Goal: Information Seeking & Learning: Learn about a topic

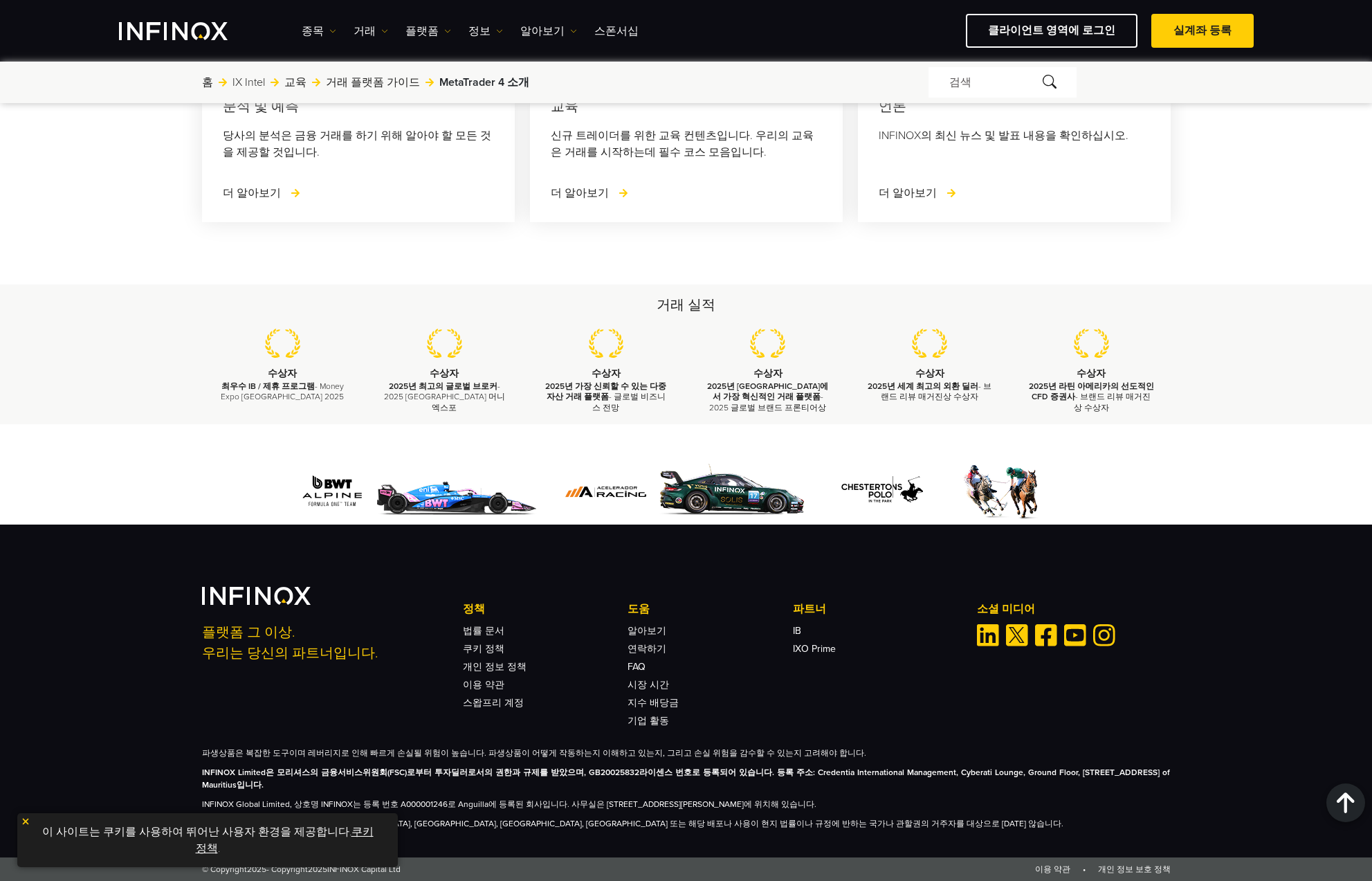
scroll to position [3982, 0]
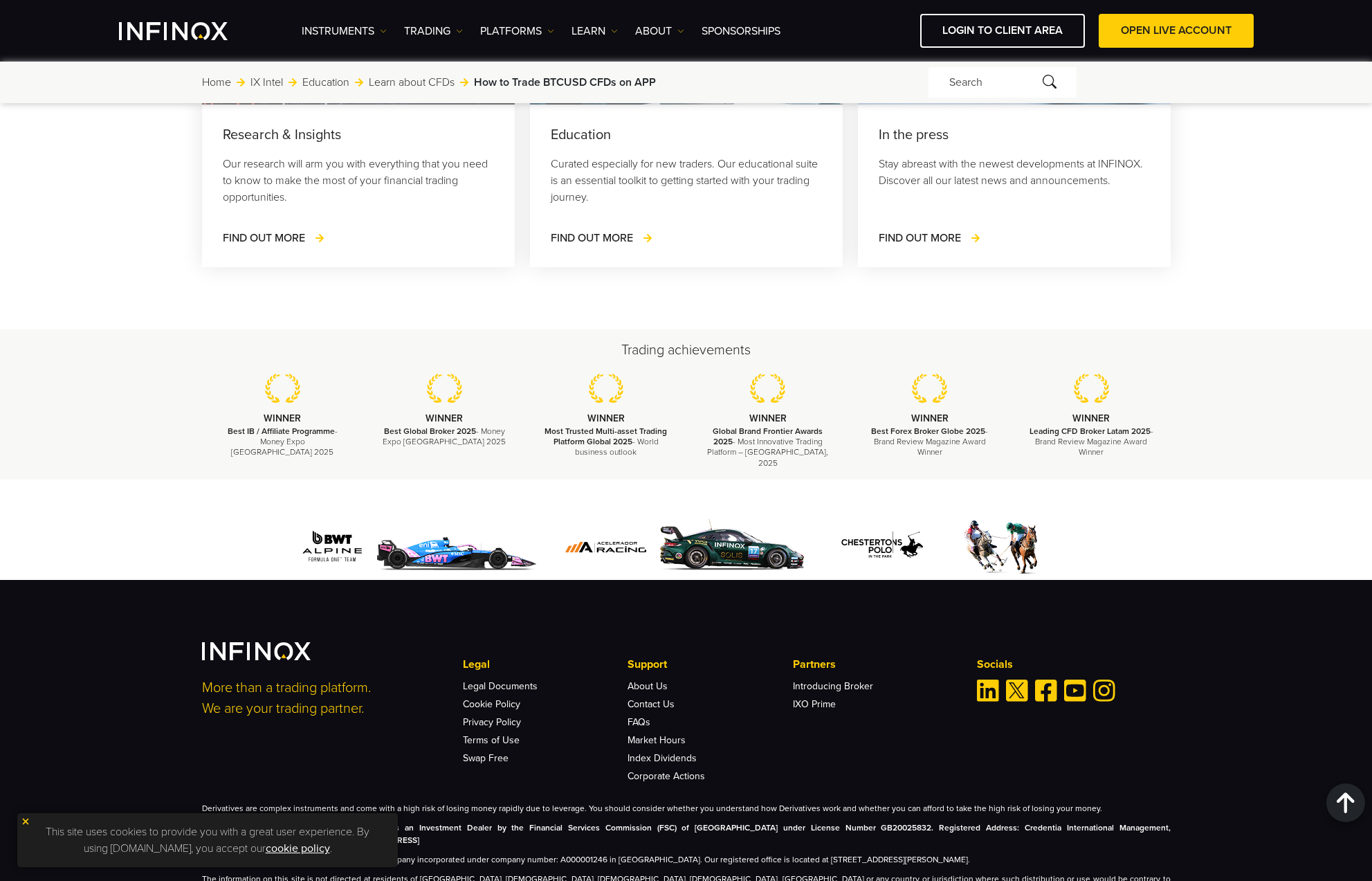
scroll to position [6299, 0]
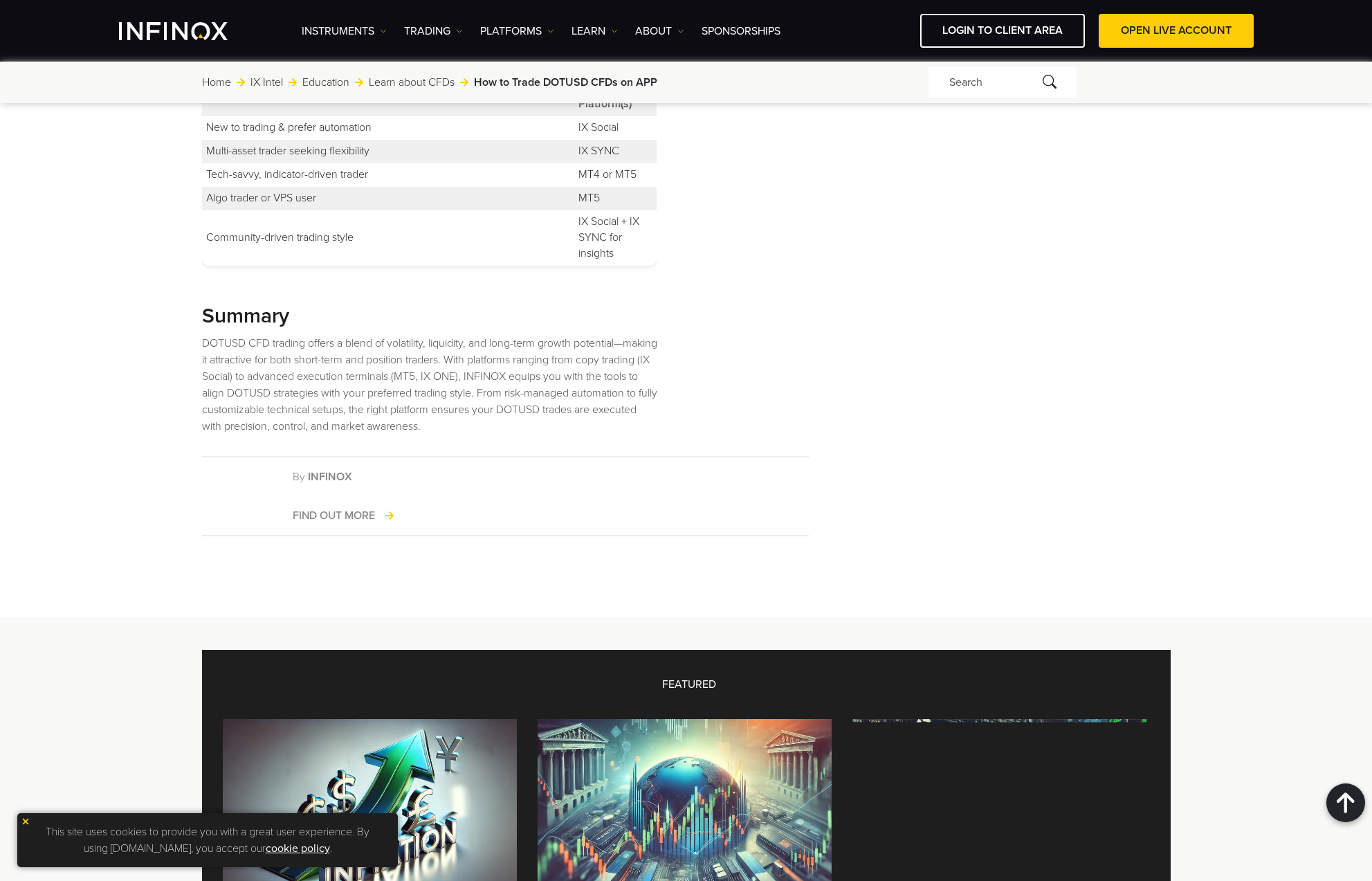
scroll to position [5814, 0]
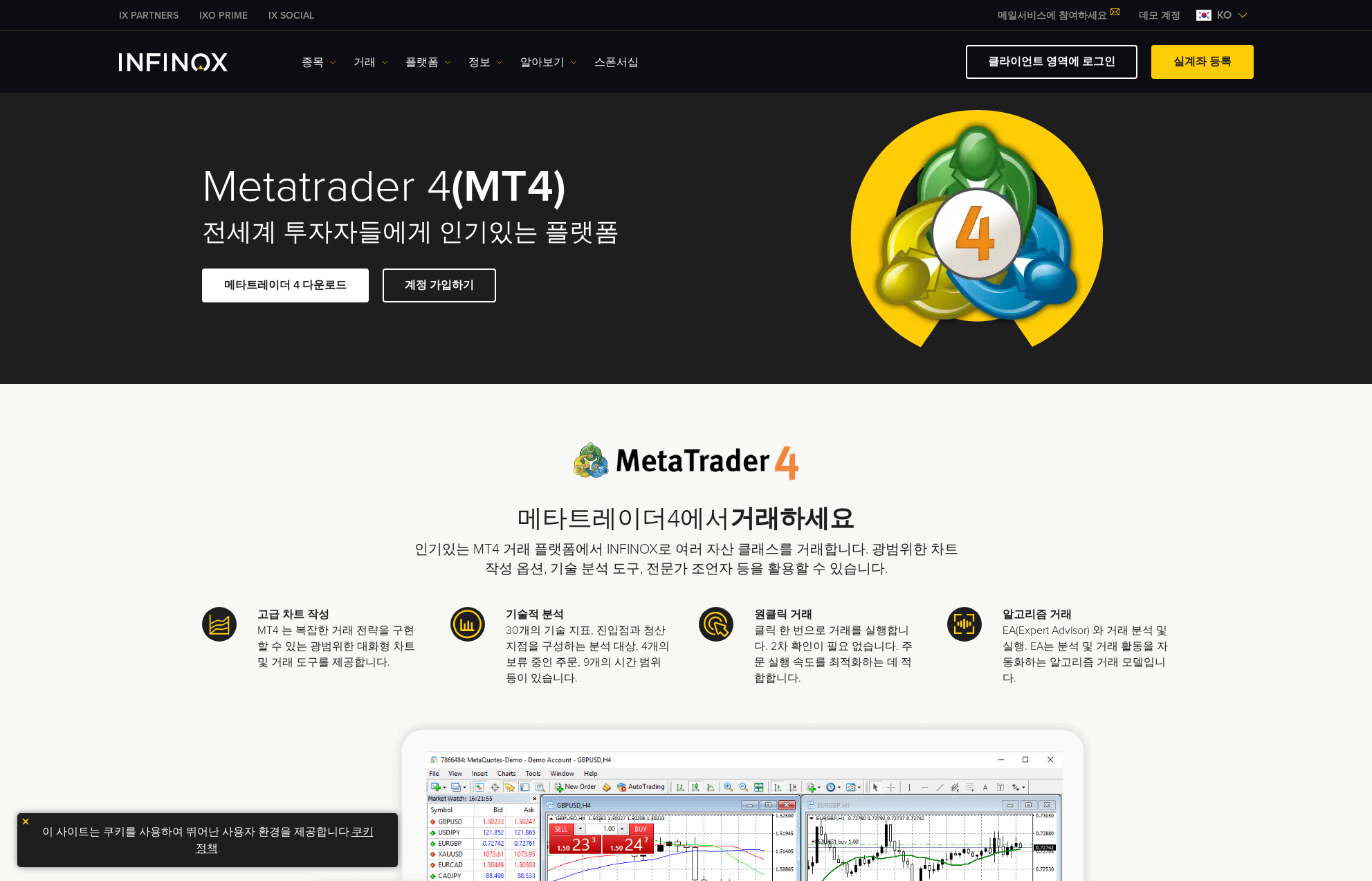
scroll to position [484, 0]
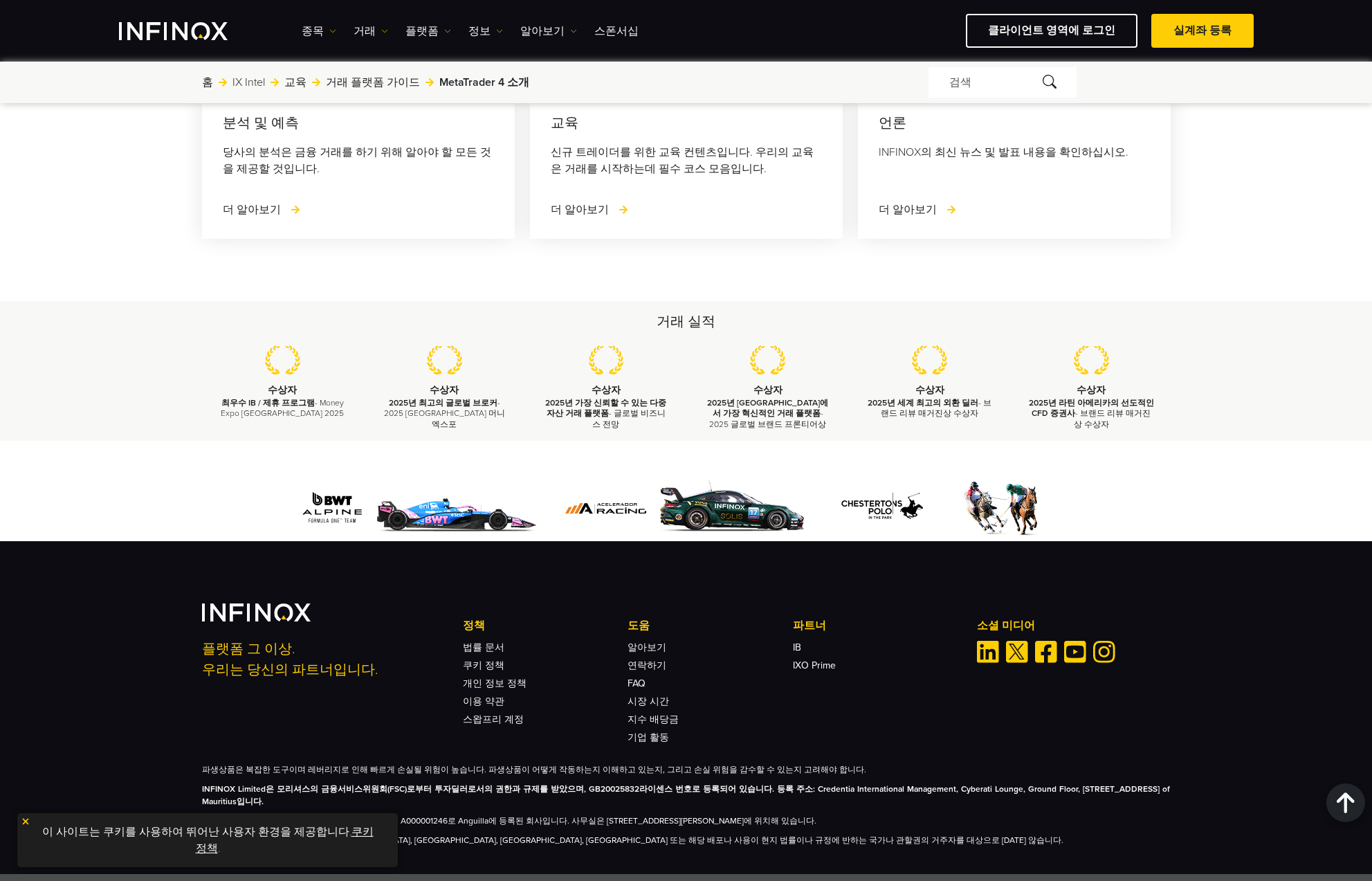
scroll to position [2043, 0]
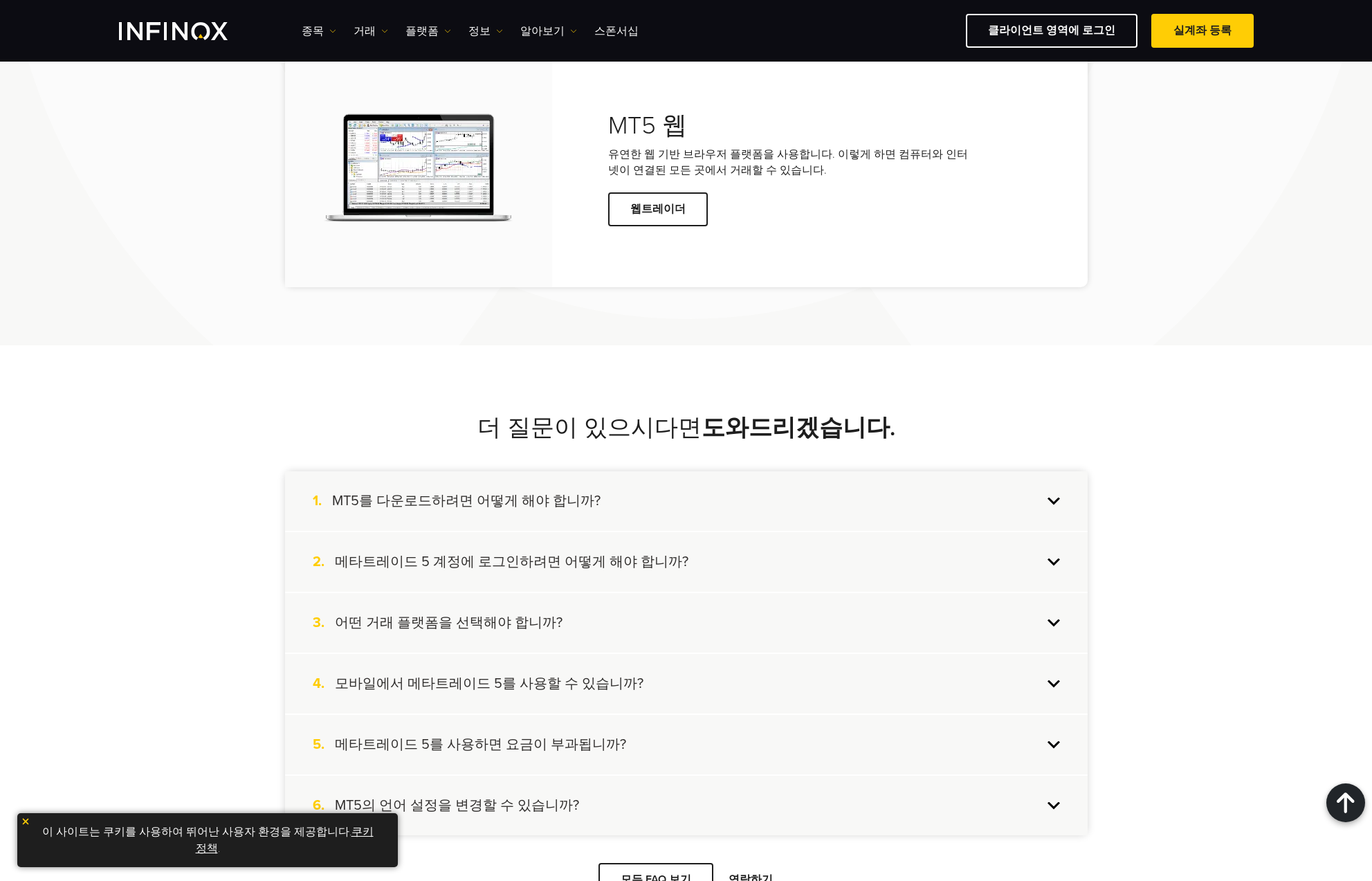
scroll to position [3876, 0]
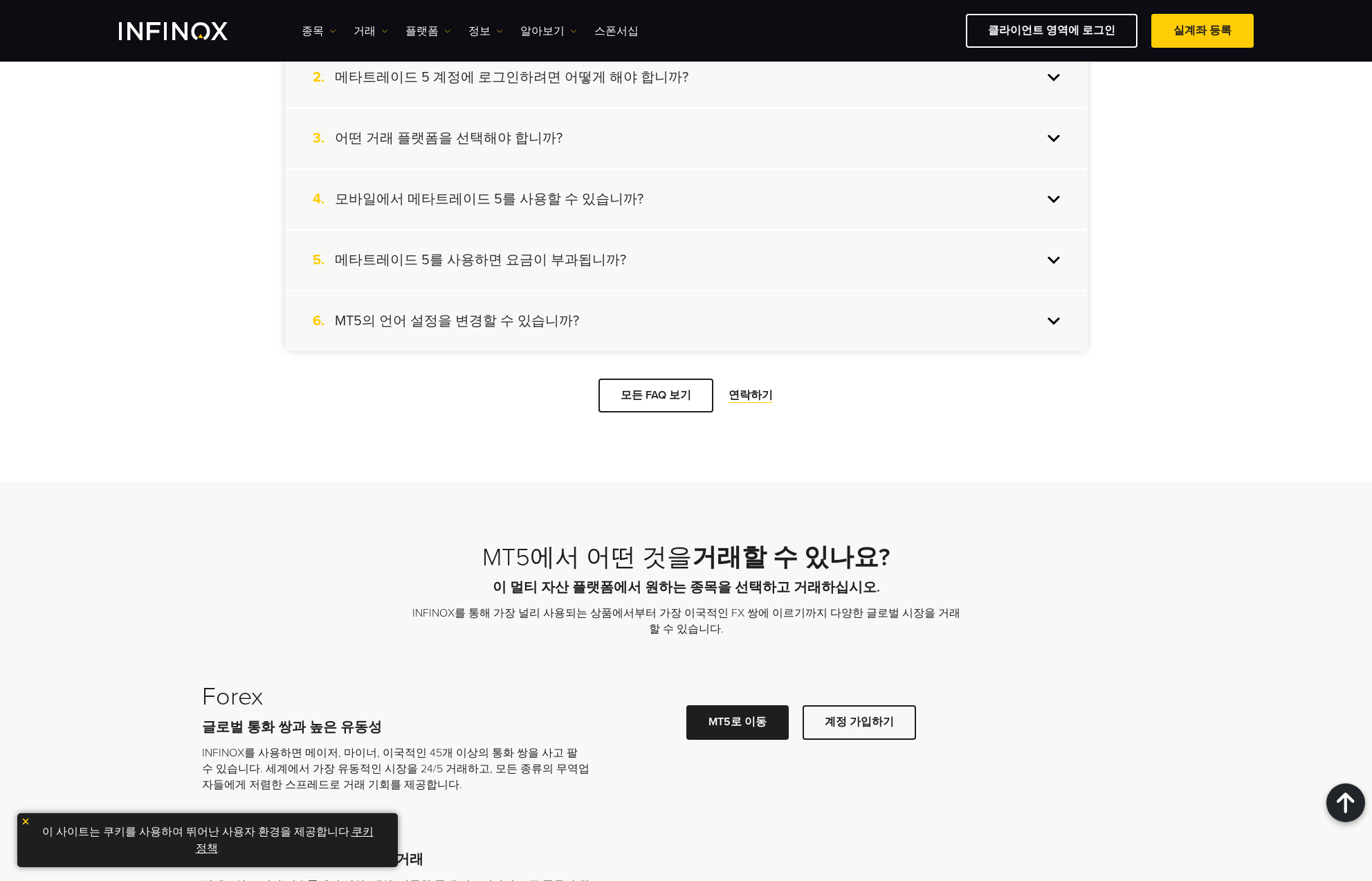
click at [561, 266] on h4 "메타트레이드 5를 사용하면 요금이 부과됩니까?" at bounding box center [480, 260] width 291 height 18
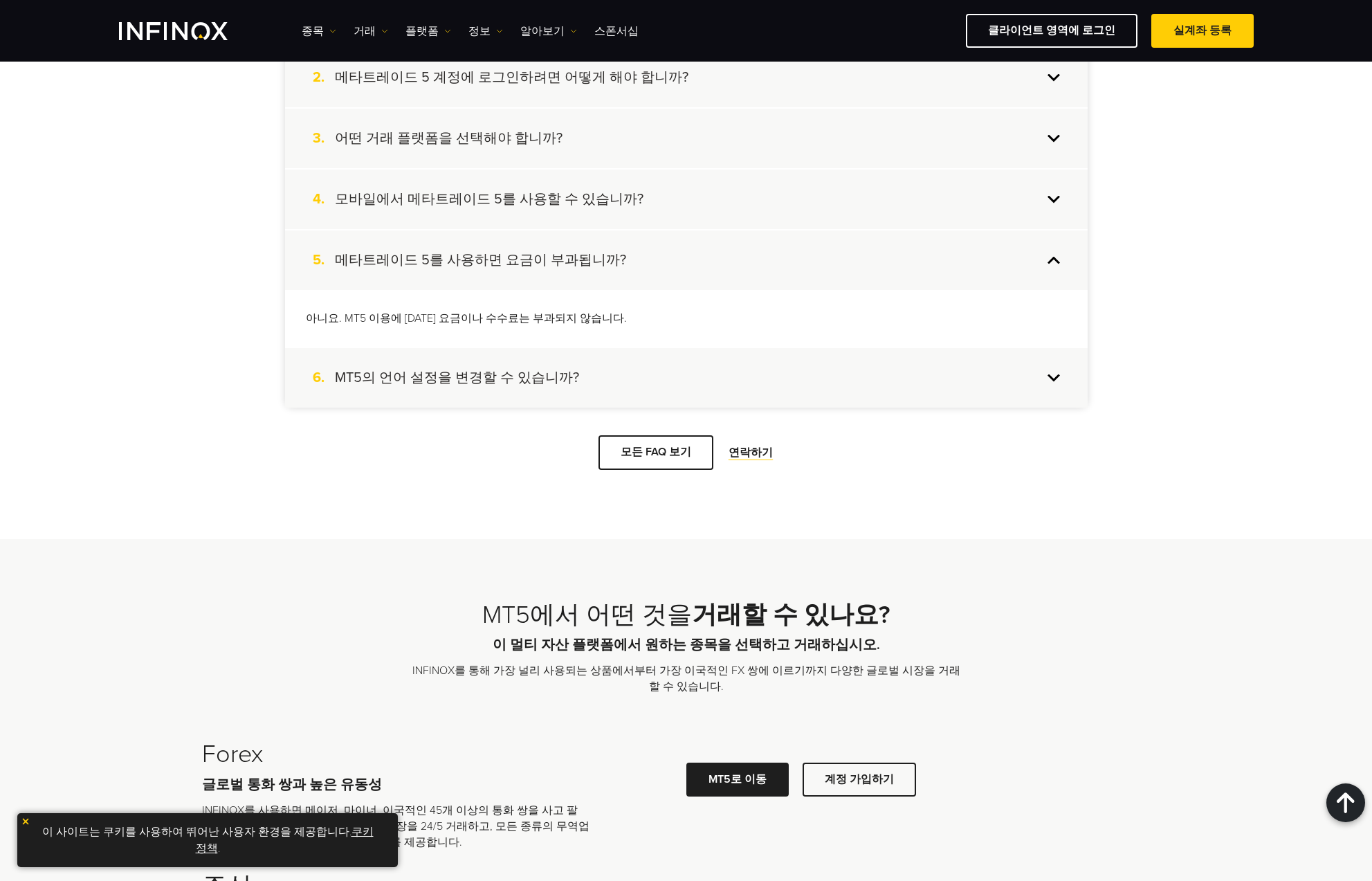
scroll to position [0, 0]
click at [568, 200] on h4 "모바일에서 메타트레이드 5를 사용할 수 있습니까?" at bounding box center [489, 199] width 308 height 18
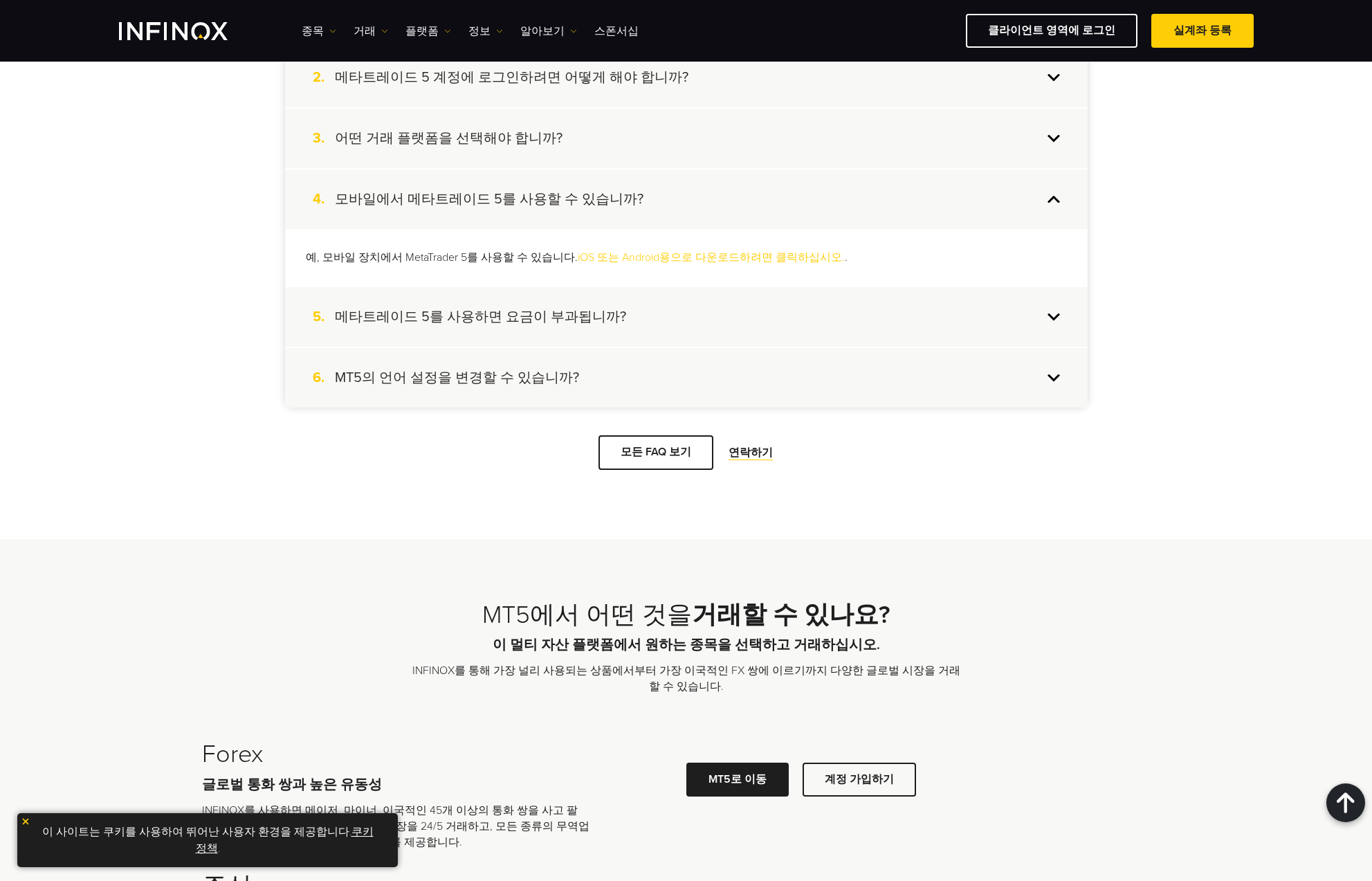
click at [490, 385] on h4 "MT5의 언어 설정을 변경할 수 있습니까?" at bounding box center [456, 378] width 244 height 18
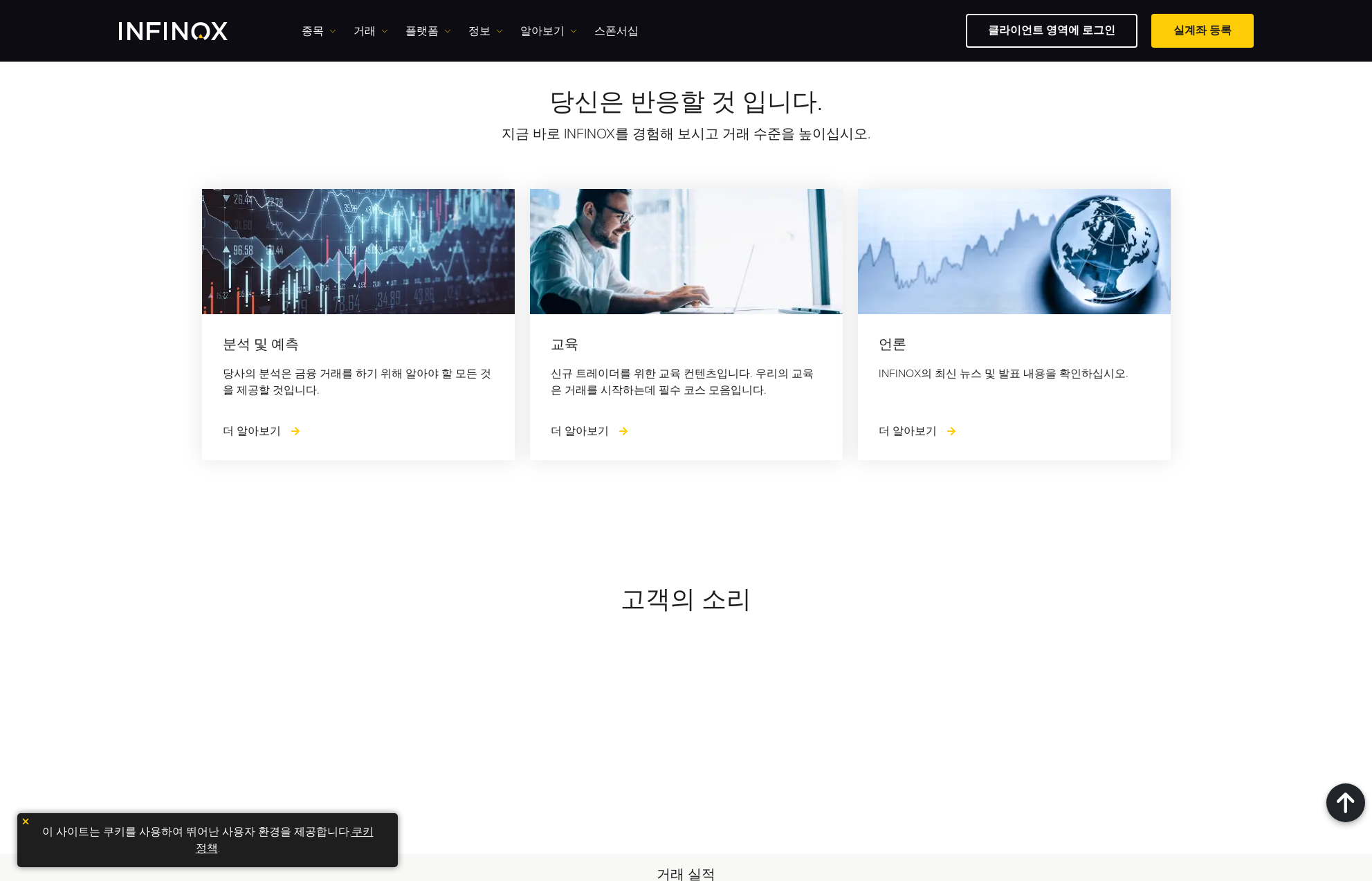
scroll to position [5814, 0]
